Goal: Information Seeking & Learning: Learn about a topic

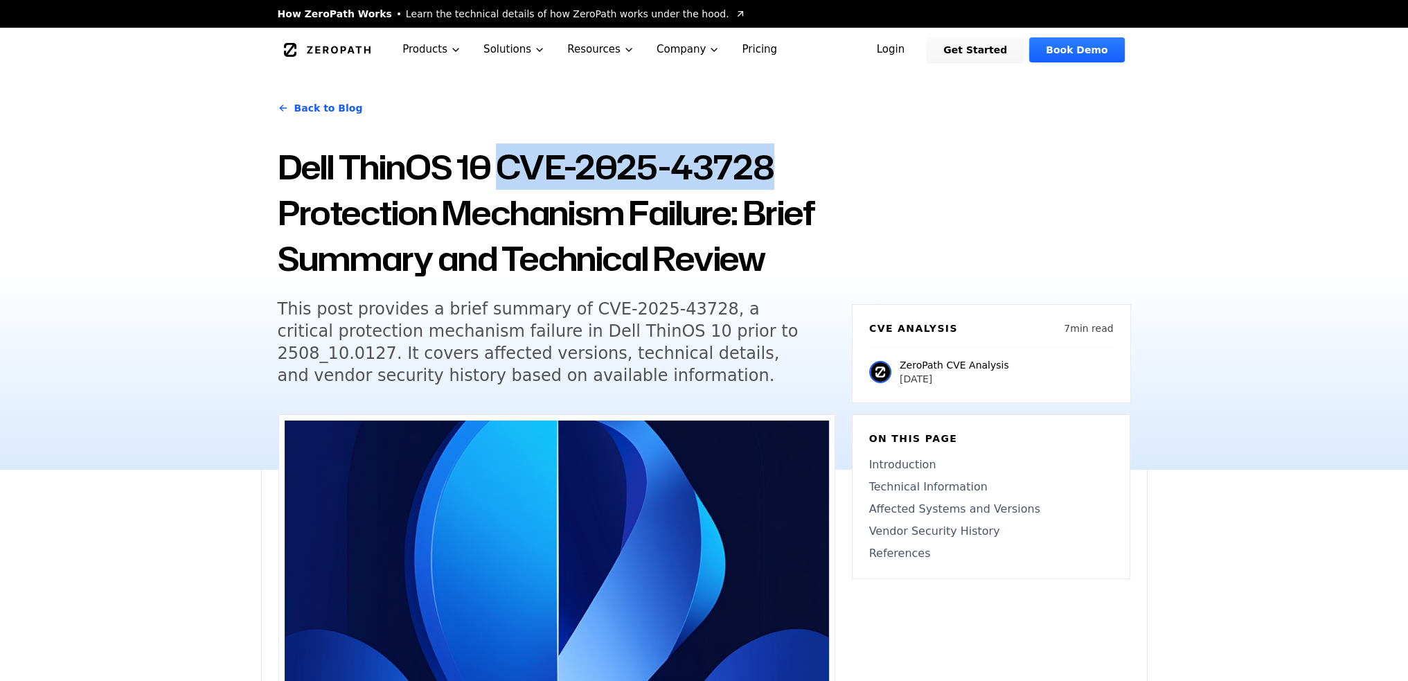
drag, startPoint x: 510, startPoint y: 168, endPoint x: 766, endPoint y: 169, distance: 256.3
click at [766, 169] on h1 "Dell ThinOS 10 CVE-2025-43728 Protection Mechanism Failure: Brief Summary and T…" at bounding box center [557, 212] width 558 height 137
copy h1 "CVE-2025-43728"
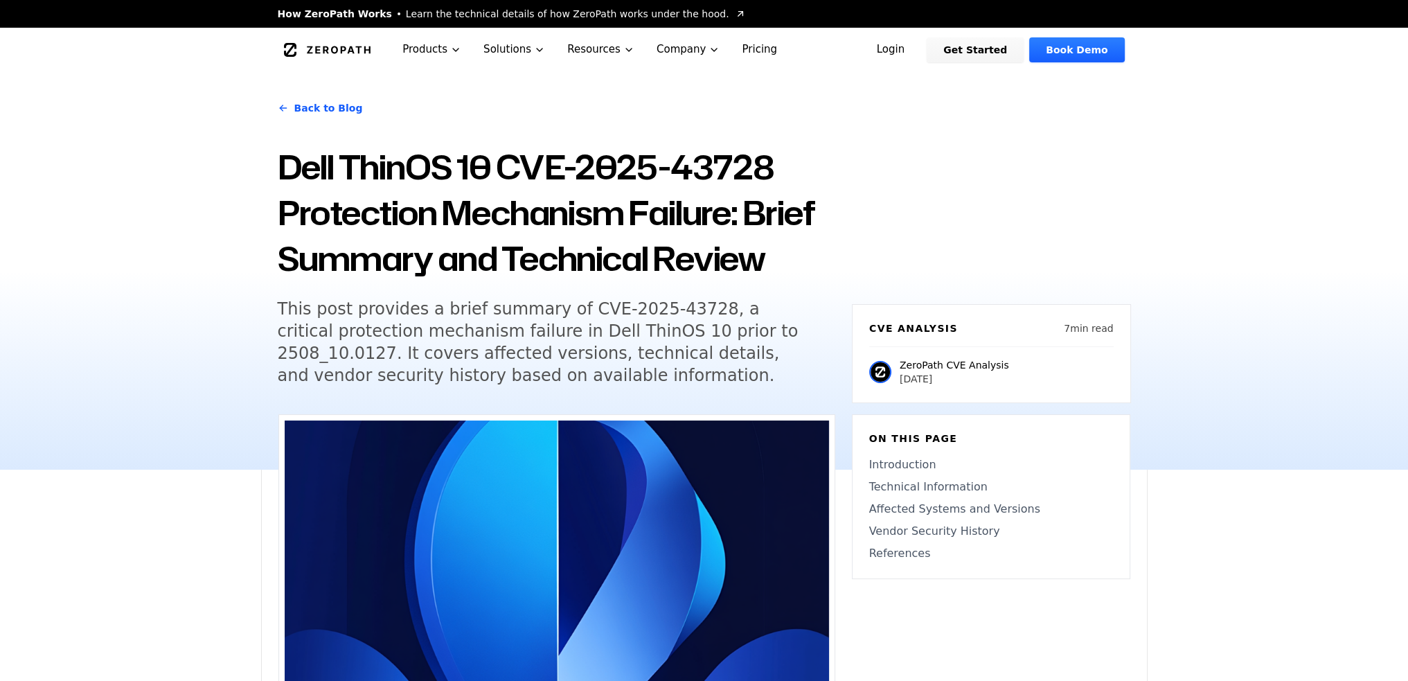
click at [168, 371] on div "Back to Blog Dell ThinOS 10 CVE-2025-43728 Protection Mechanism Failure: Brief …" at bounding box center [704, 271] width 1408 height 398
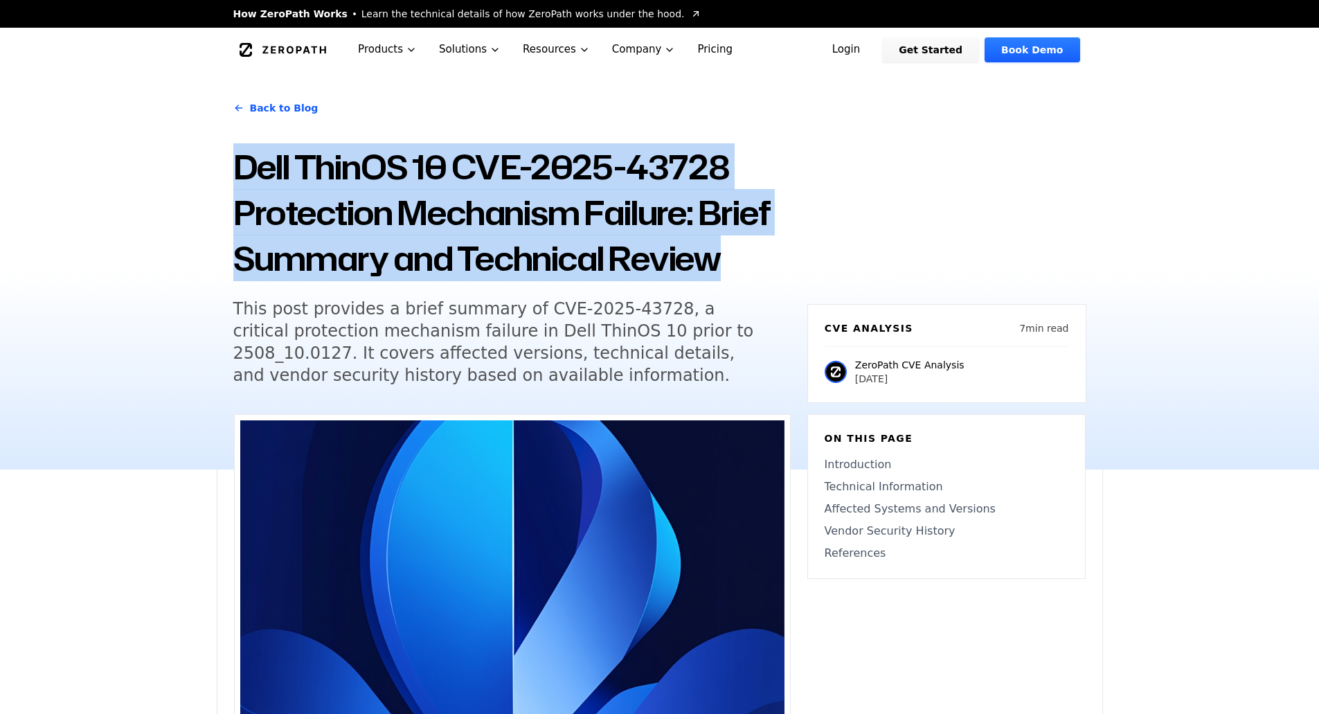
drag, startPoint x: 238, startPoint y: 161, endPoint x: 764, endPoint y: 248, distance: 533.5
click at [764, 248] on h1 "Dell ThinOS 10 CVE-2025-43728 Protection Mechanism Failure: Brief Summary and T…" at bounding box center [512, 212] width 558 height 137
copy h1 "Dell ThinOS 10 CVE-2025-43728 Protection Mechanism Failure: Brief Summary and T…"
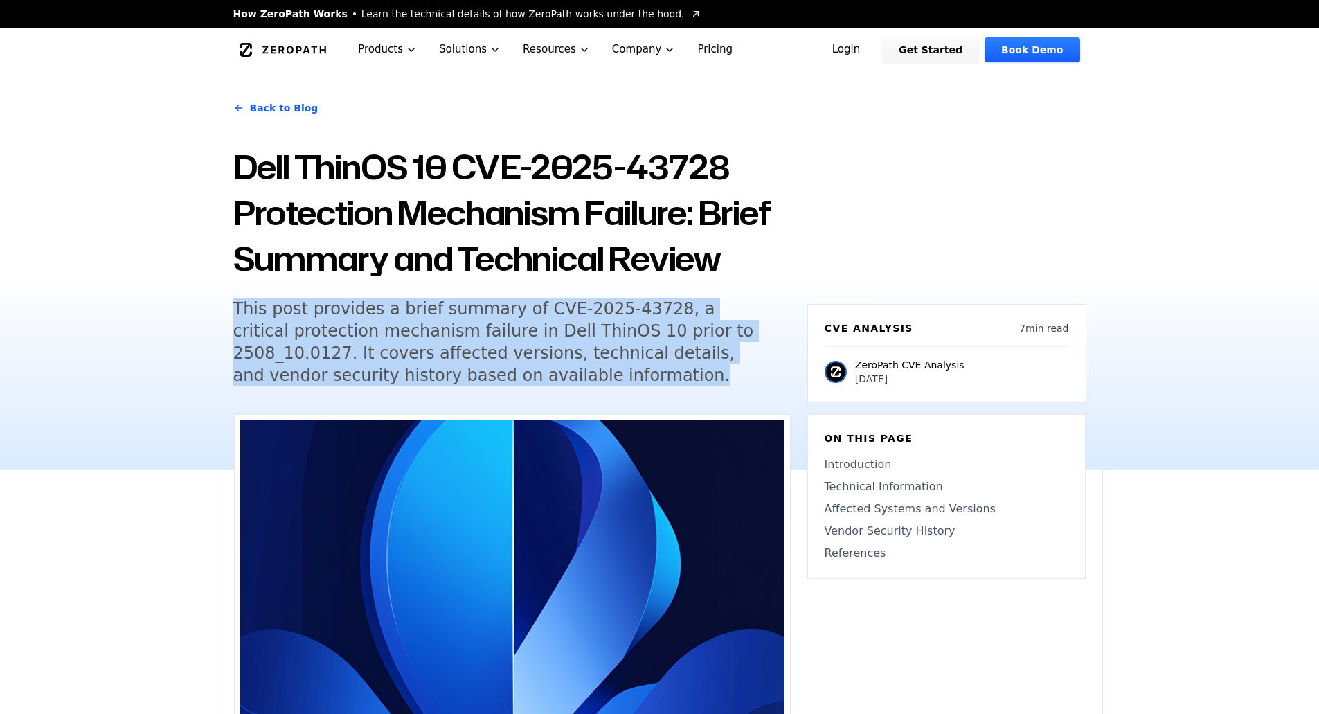
drag, startPoint x: 233, startPoint y: 310, endPoint x: 523, endPoint y: 374, distance: 296.4
click at [523, 374] on h5 "This post provides a brief summary of CVE-2025-43728, a critical protection mec…" at bounding box center [499, 342] width 532 height 89
copy h5 "This post provides a brief summary of CVE-2025-43728, a critical protection mec…"
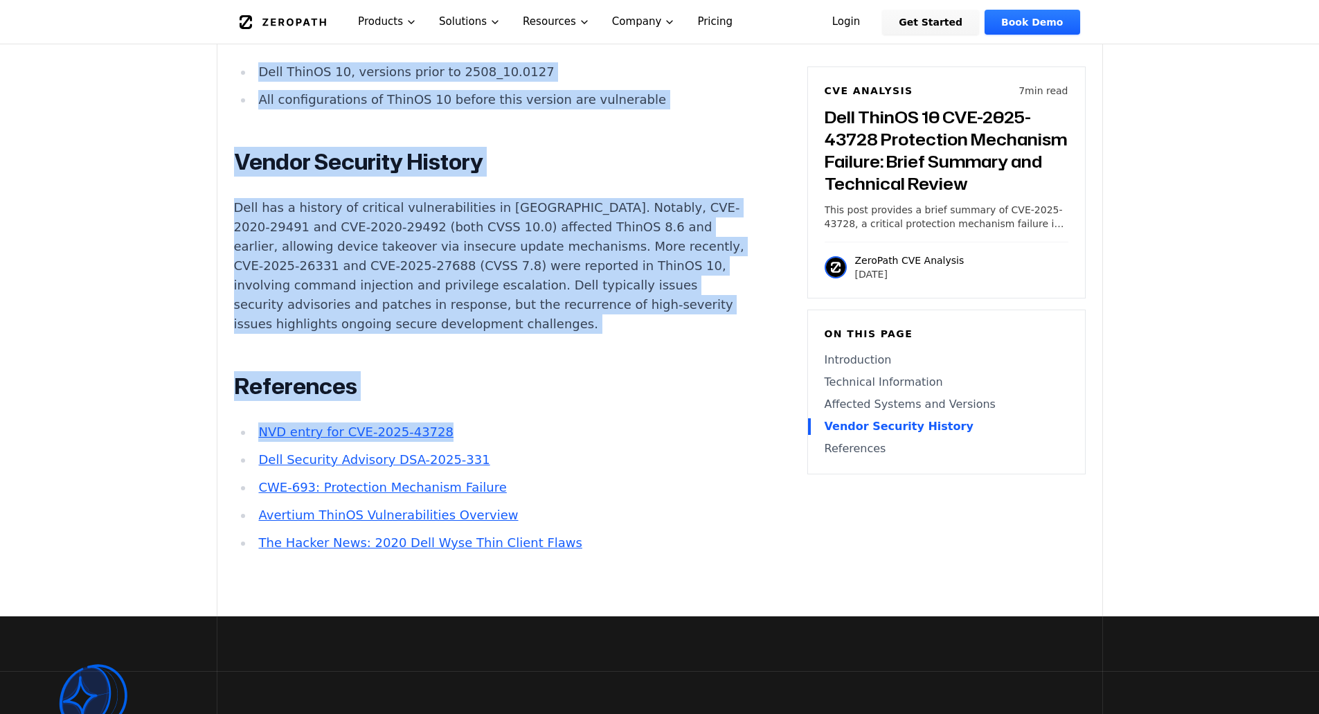
scroll to position [1454, 0]
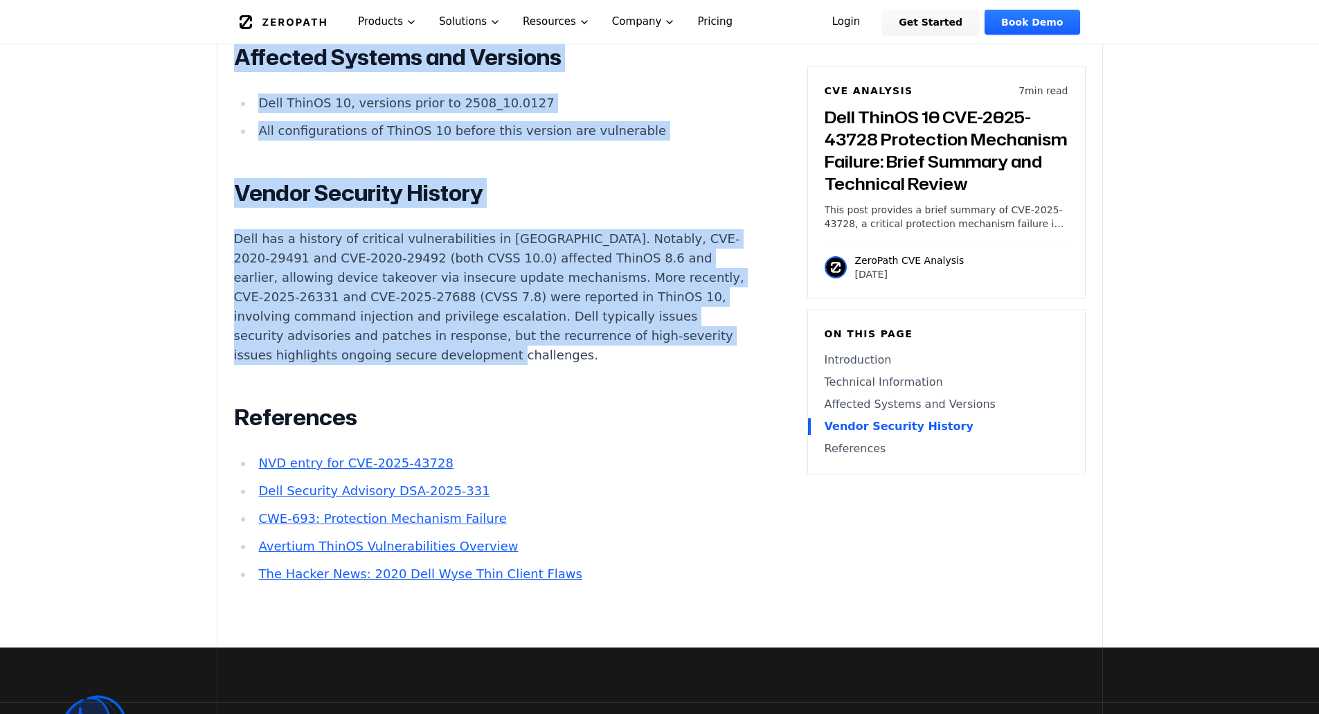
drag, startPoint x: 237, startPoint y: 335, endPoint x: 558, endPoint y: 340, distance: 321.4
click at [558, 340] on div "Introduction Remote attackers can bypass core security controls on Dell ThinOS …" at bounding box center [491, 42] width 515 height 1083
copy div "Introduction Remote attackers can bypass core security controls on Dell ThinOS …"
